Goal: Task Accomplishment & Management: Manage account settings

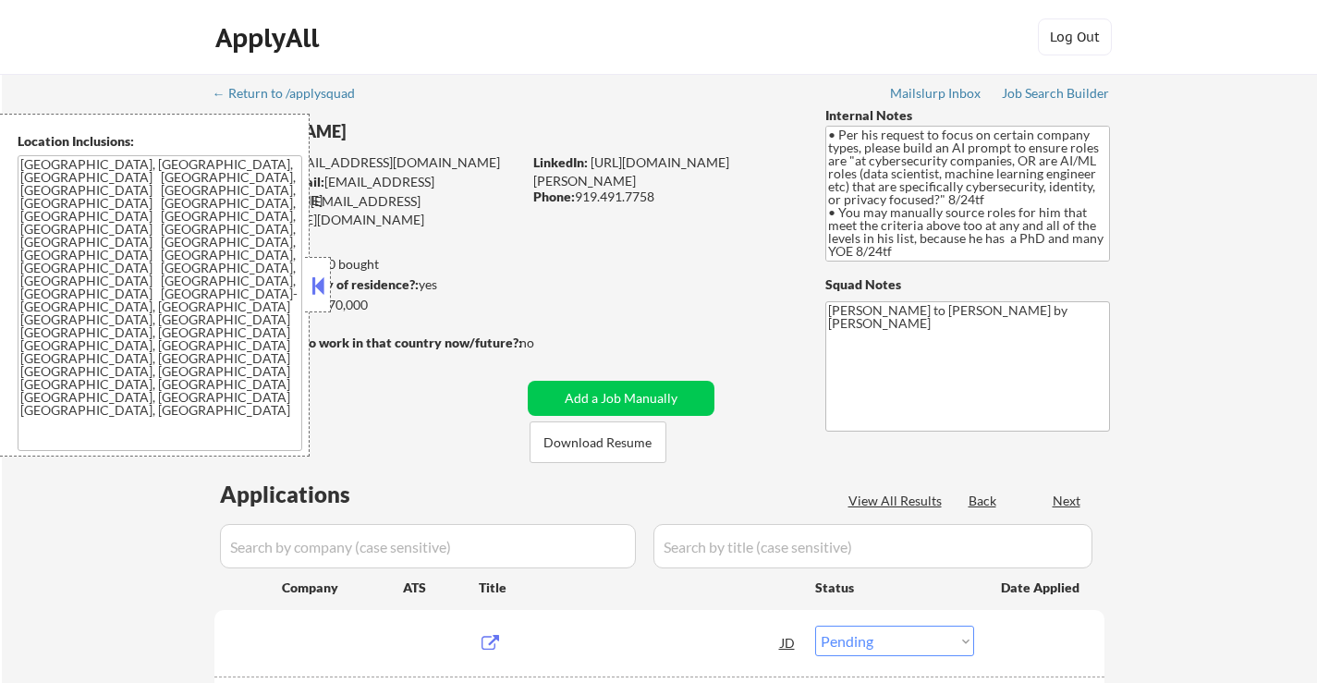
select select ""pending""
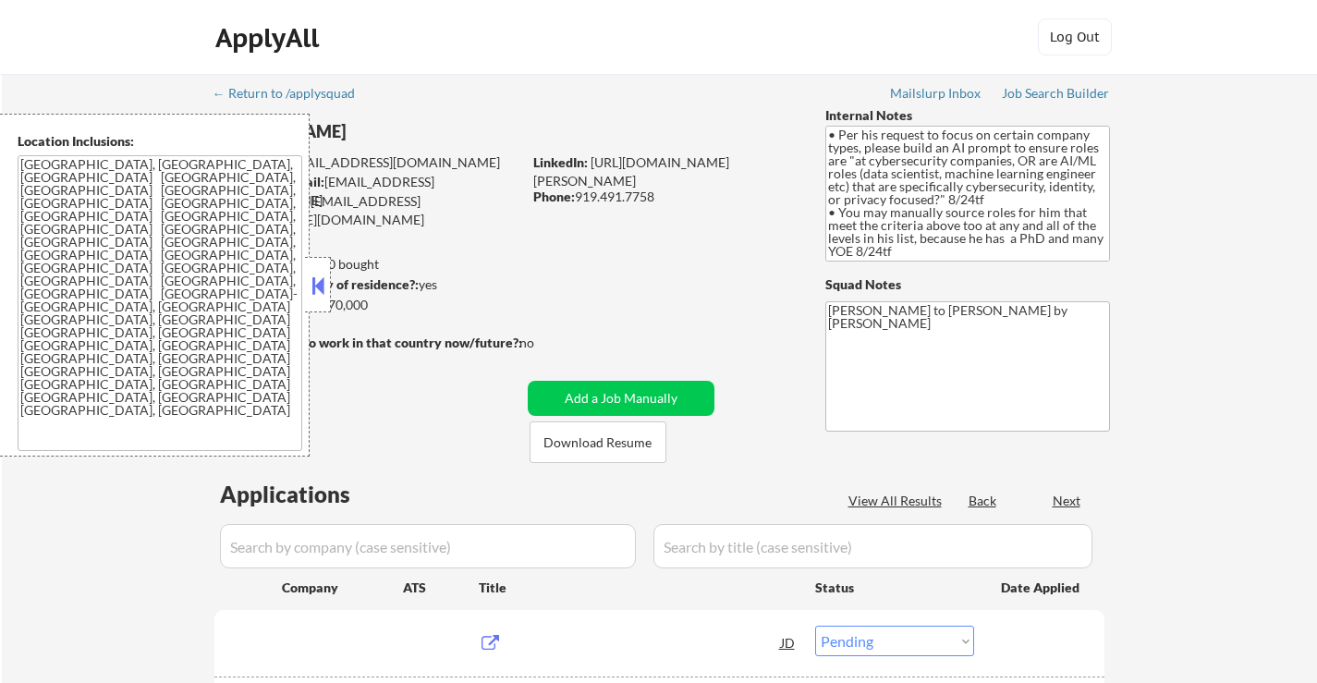
select select ""pending""
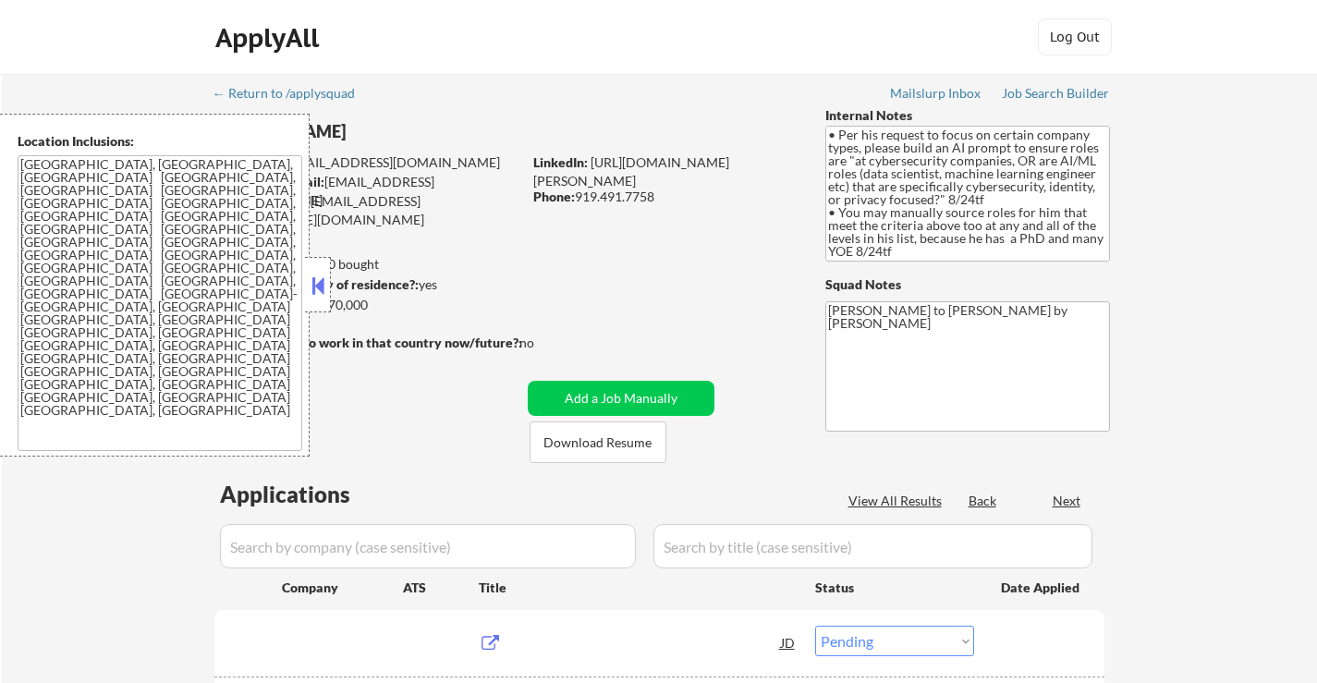
select select ""pending""
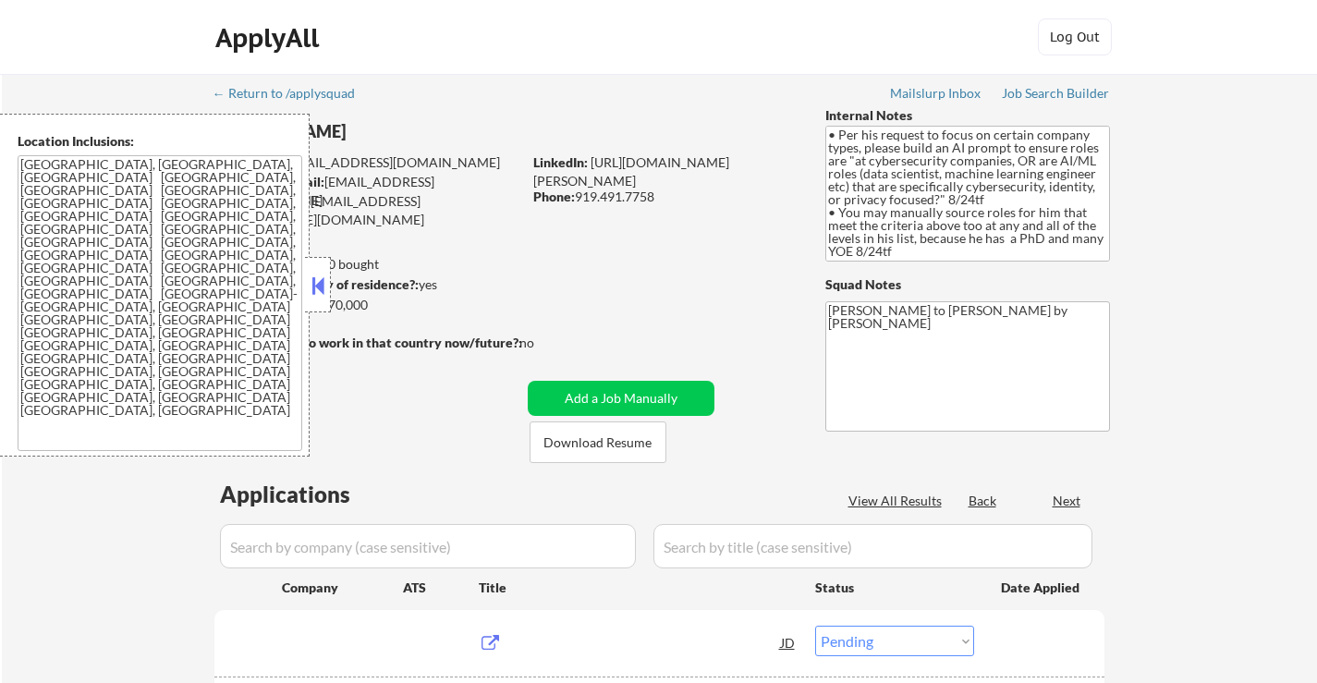
select select ""pending""
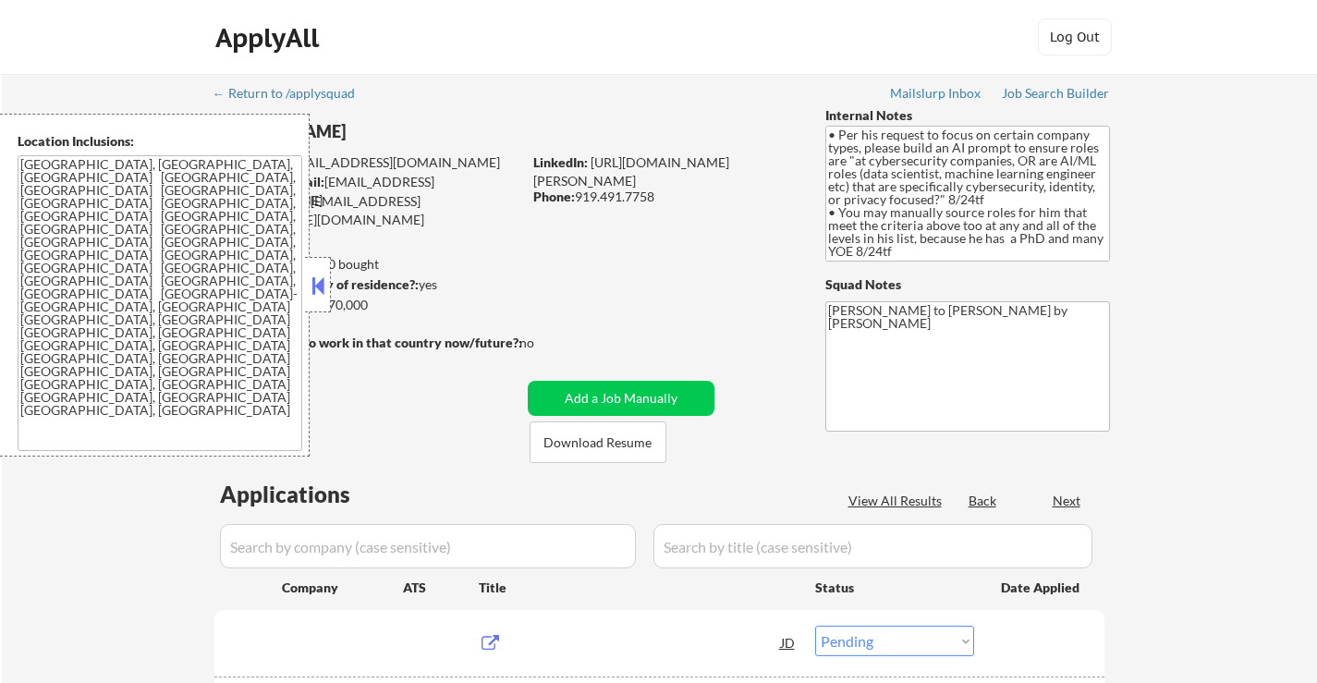
select select ""pending""
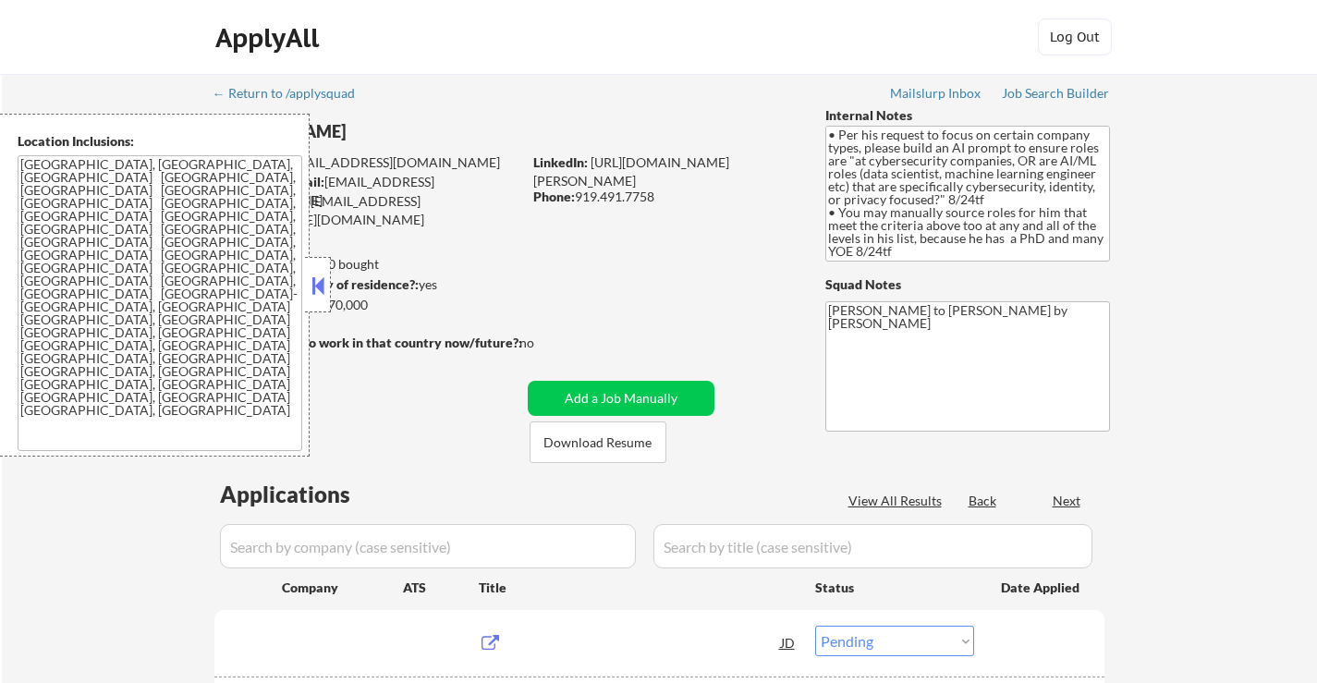
select select ""pending""
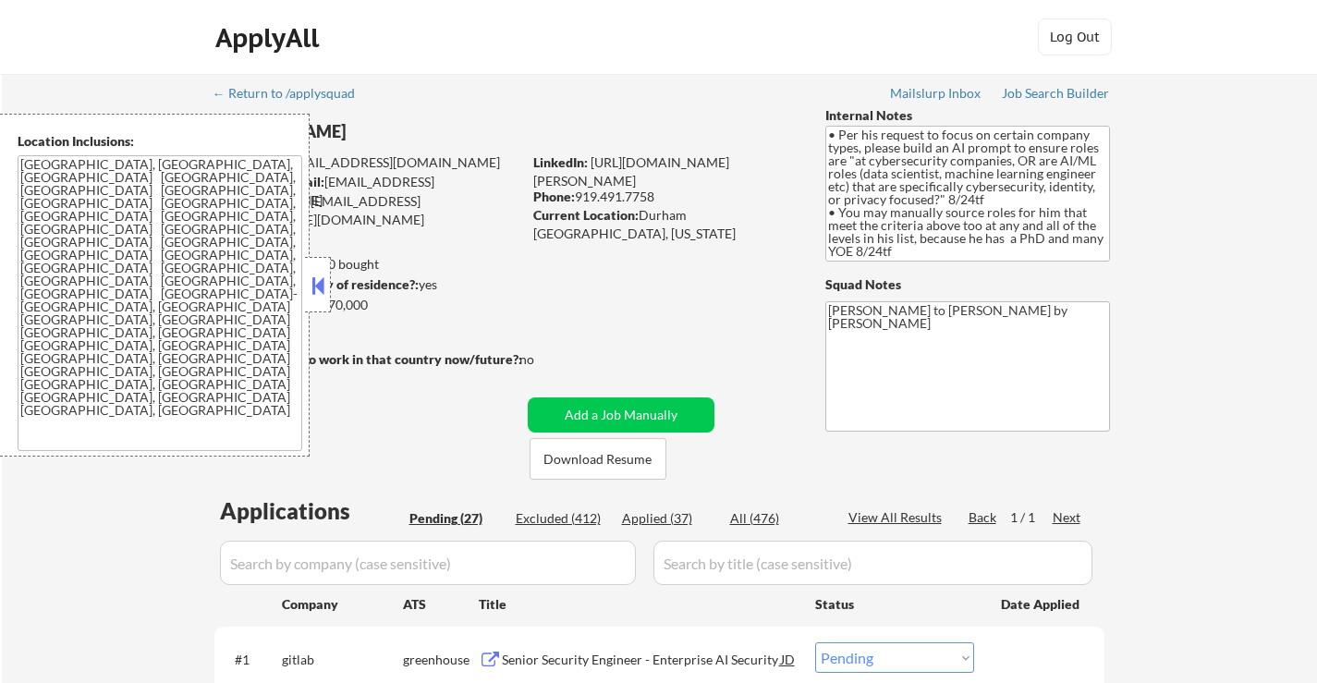
select select ""pending""
click at [320, 287] on button at bounding box center [318, 286] width 20 height 28
